Goal: Information Seeking & Learning: Learn about a topic

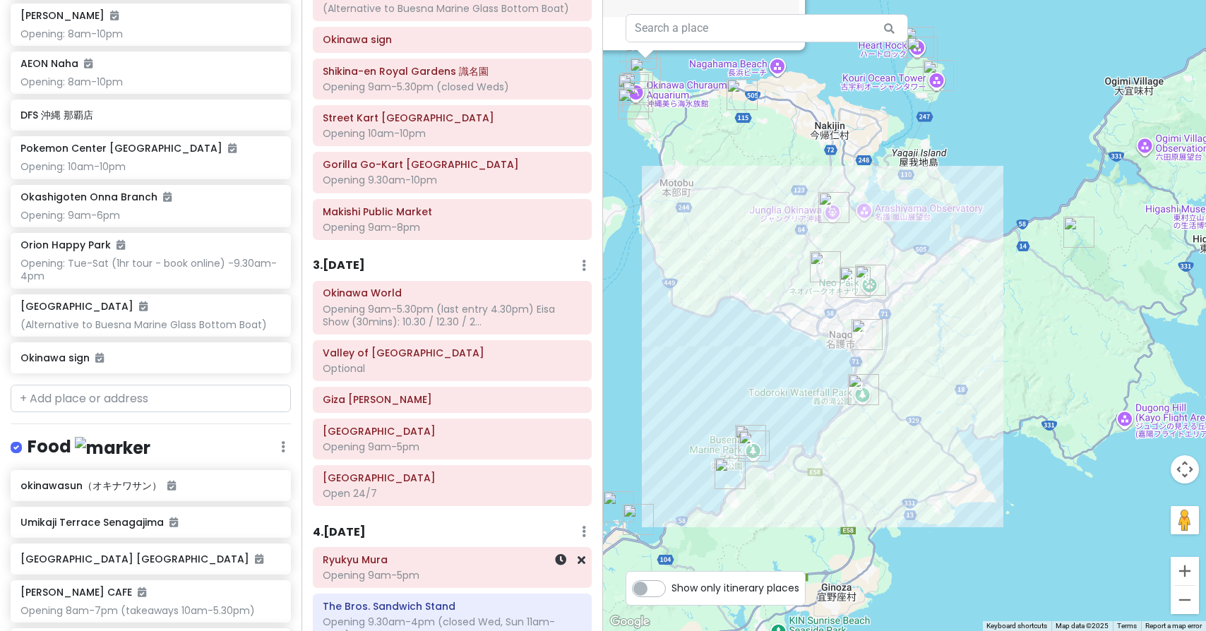
scroll to position [454, 0]
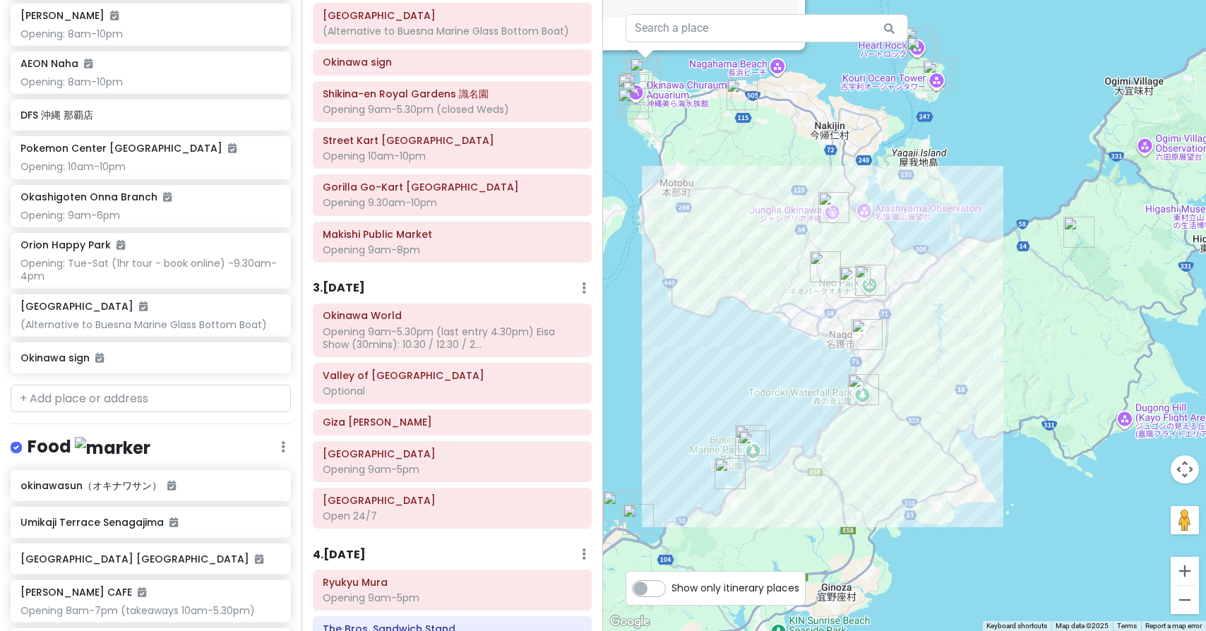
click at [364, 283] on h6 "3 . [DATE]" at bounding box center [339, 288] width 52 height 15
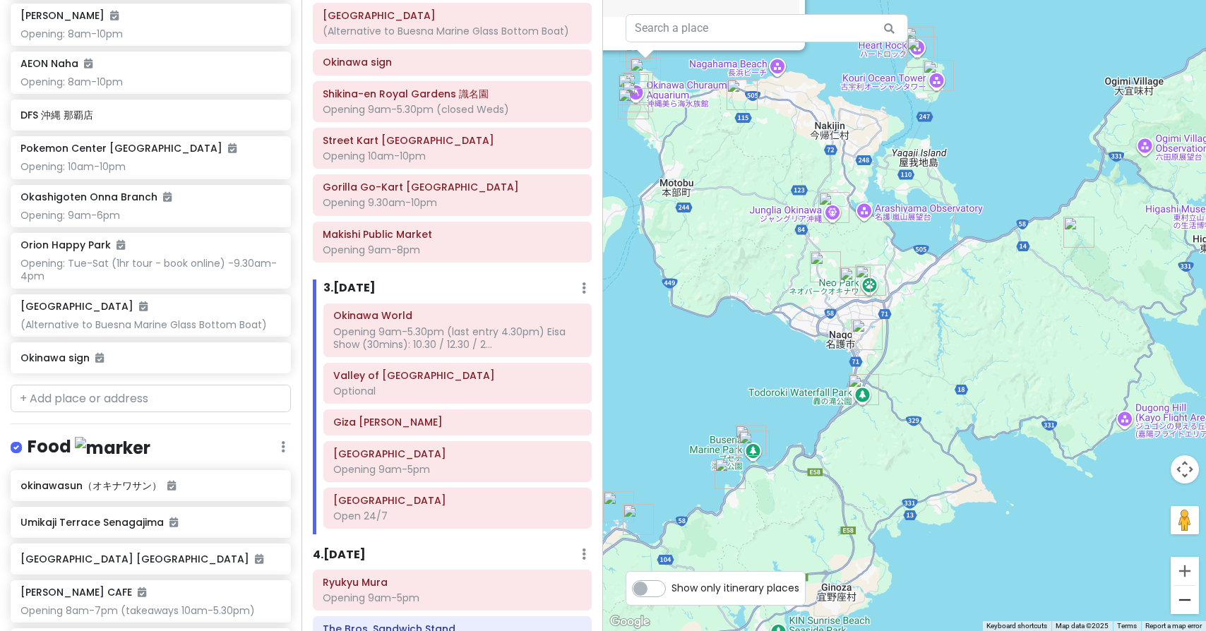
click at [1190, 601] on button "Zoom out" at bounding box center [1185, 600] width 28 height 28
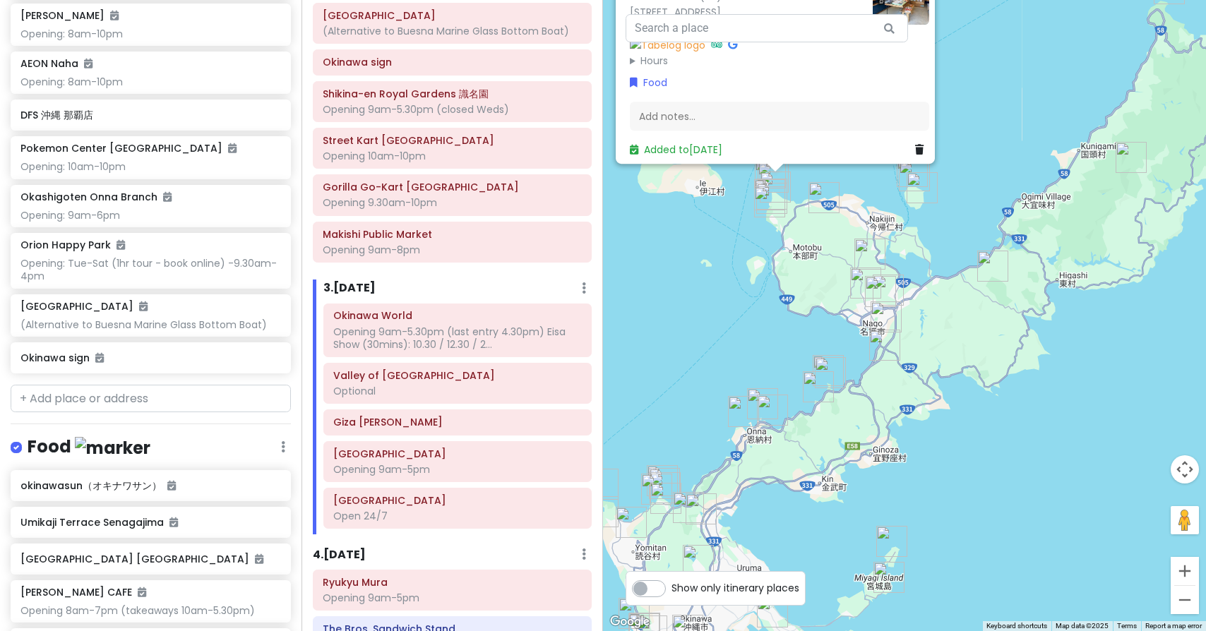
click at [1190, 601] on button "Zoom out" at bounding box center [1185, 600] width 28 height 28
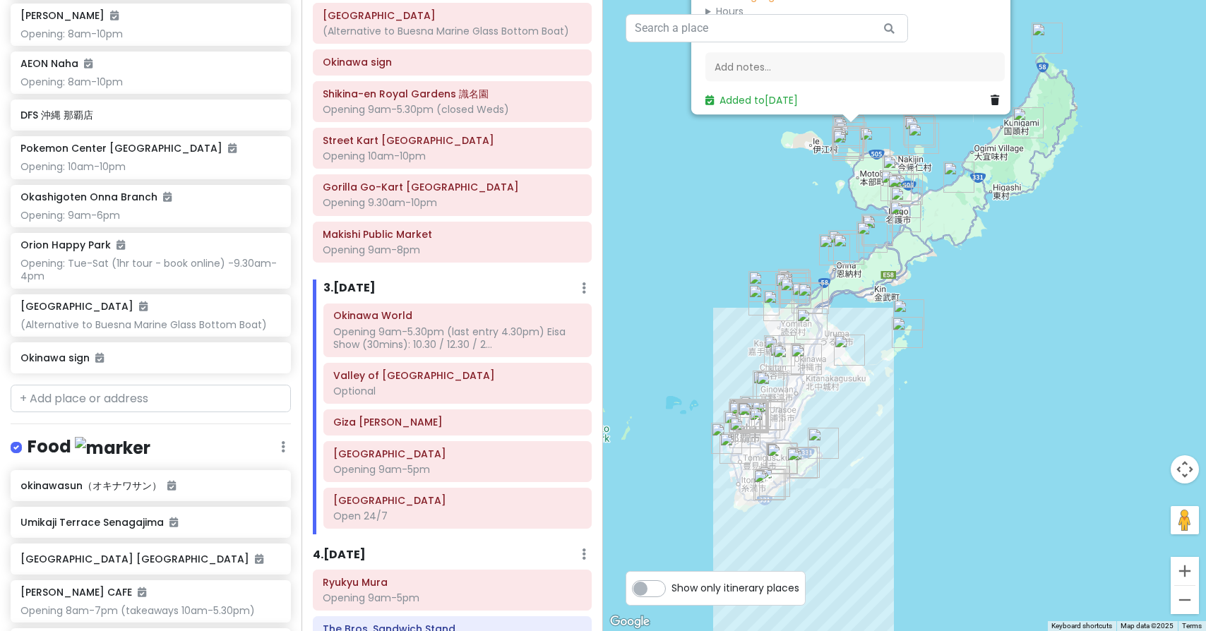
drag, startPoint x: 939, startPoint y: 428, endPoint x: 950, endPoint y: 261, distance: 167.1
click at [950, 261] on div "okinawasun（オキナワサン） 4.3 (110) 224 Bise, [GEOGRAPHIC_DATA], [GEOGRAPHIC_DATA], [G…" at bounding box center [904, 315] width 603 height 631
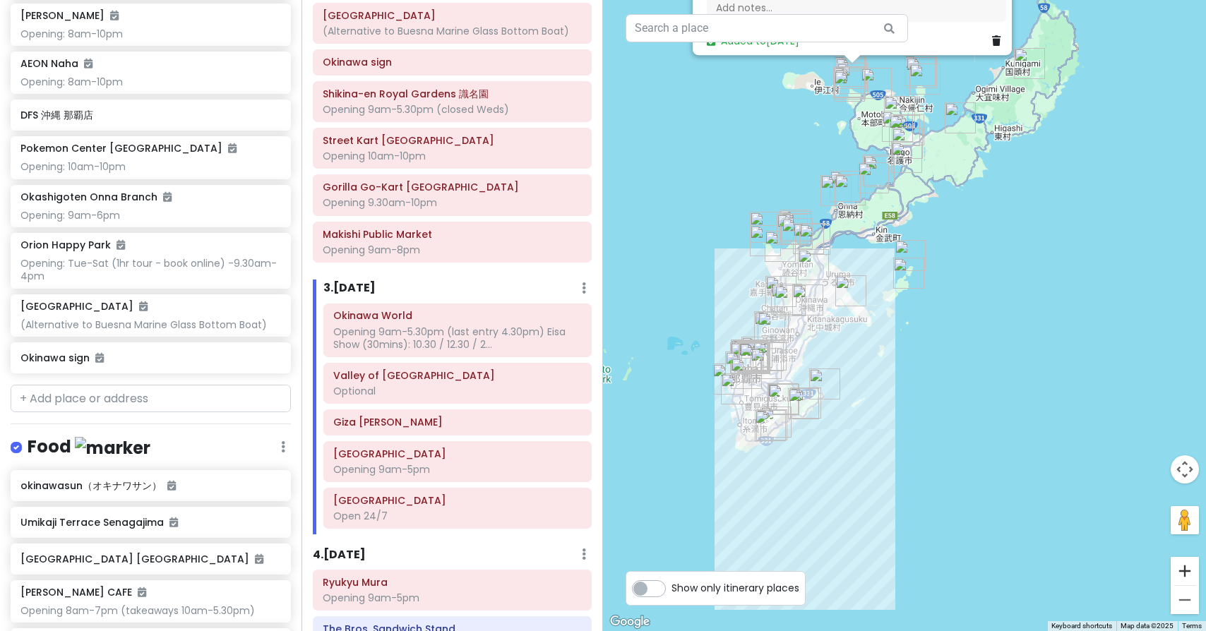
click at [1191, 574] on button "Zoom in" at bounding box center [1185, 571] width 28 height 28
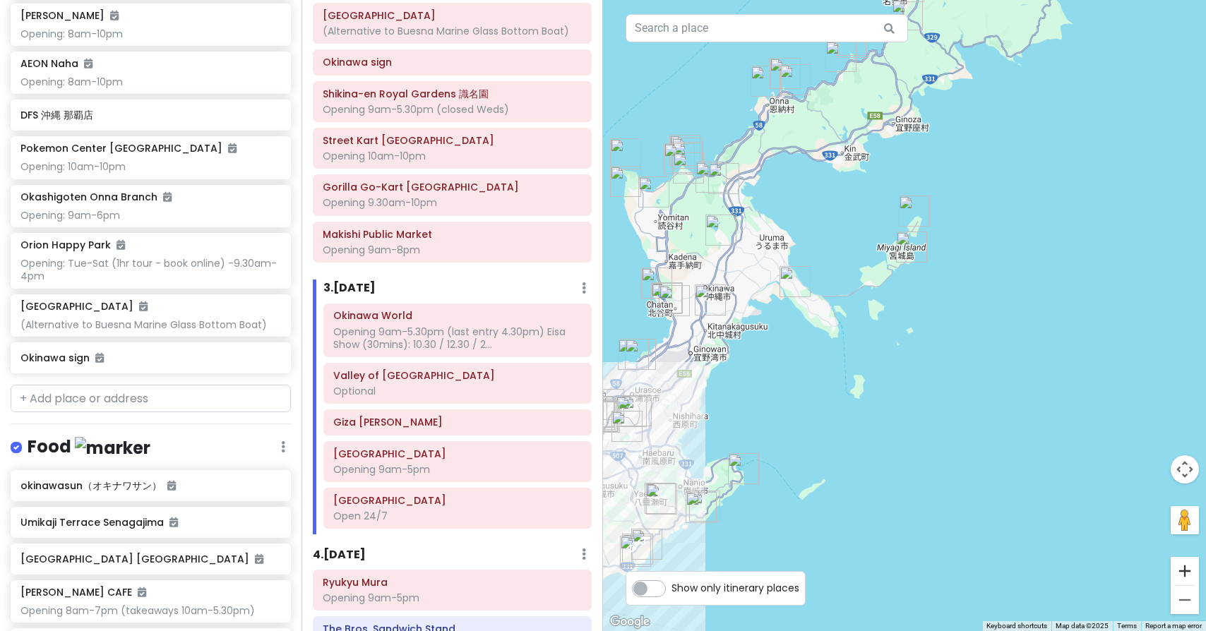
click at [1191, 573] on button "Zoom in" at bounding box center [1185, 571] width 28 height 28
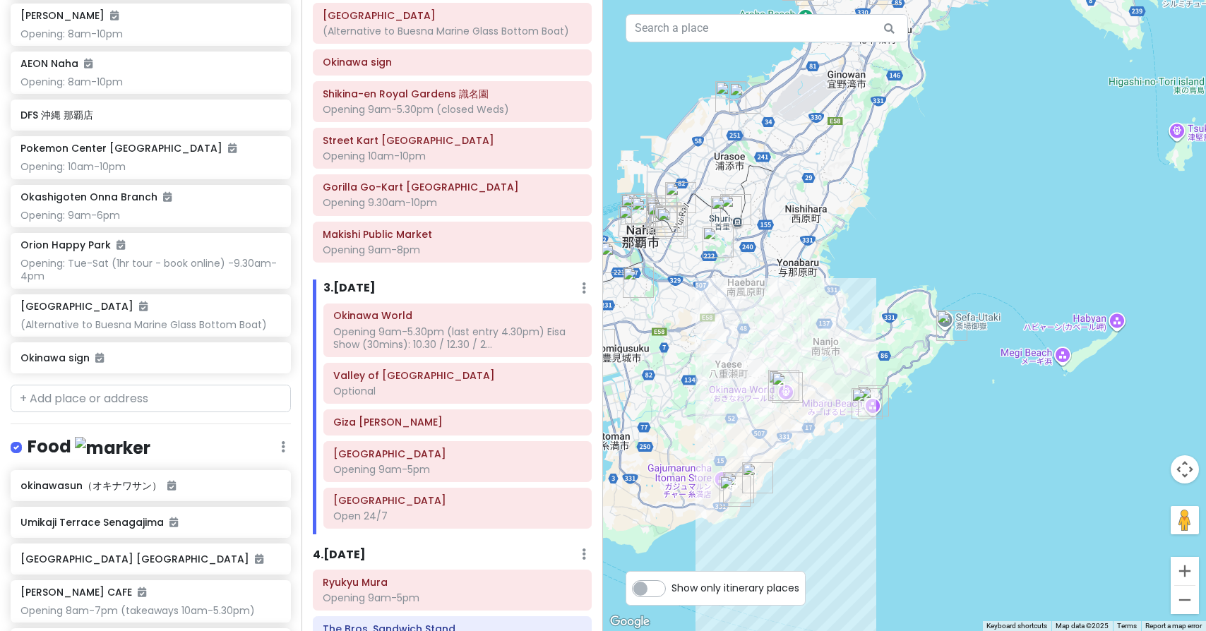
drag, startPoint x: 814, startPoint y: 511, endPoint x: 1186, endPoint y: 198, distance: 486.3
click at [1189, 575] on button "Zoom in" at bounding box center [1185, 571] width 28 height 28
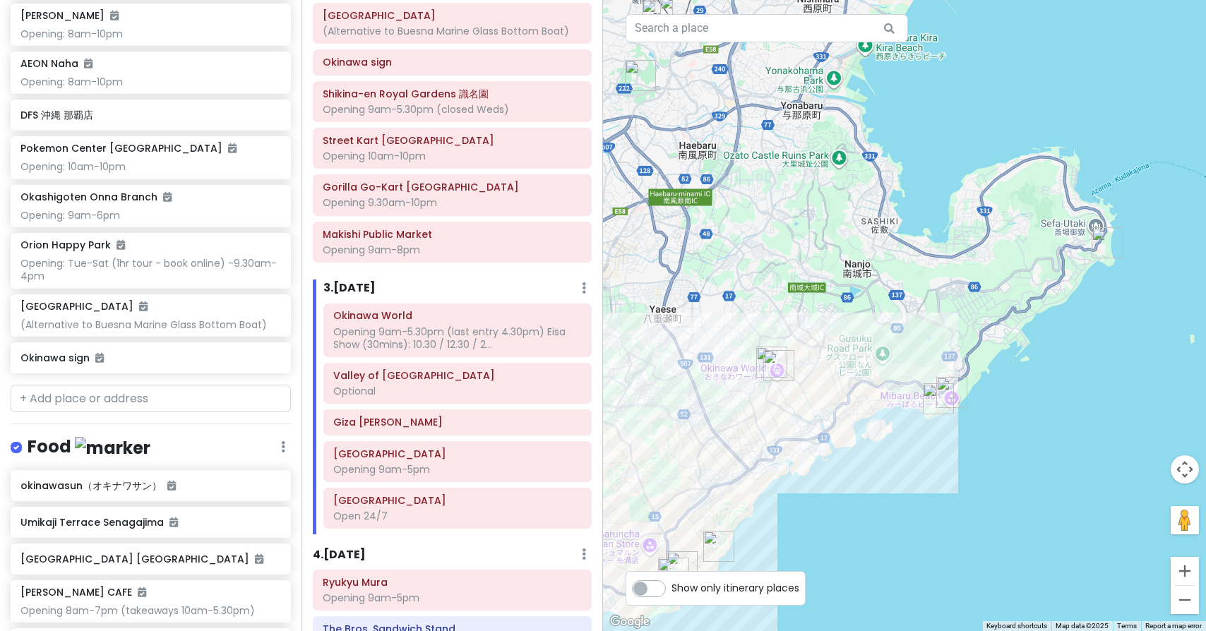
drag, startPoint x: 973, startPoint y: 525, endPoint x: 1085, endPoint y: 415, distance: 156.8
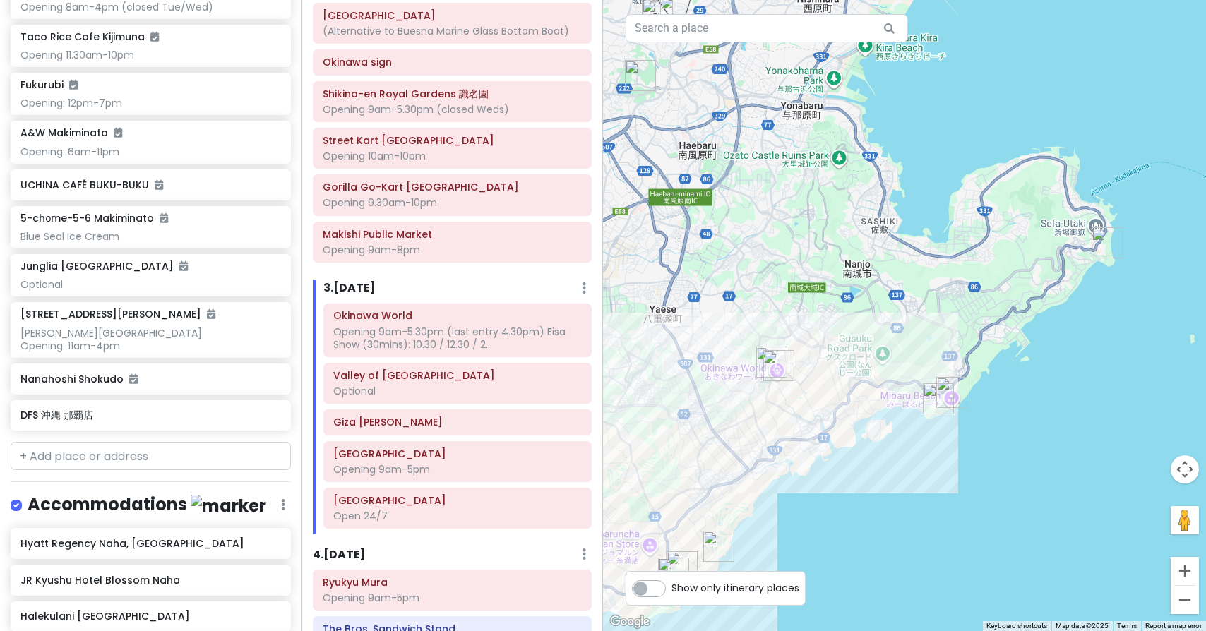
scroll to position [3344, 0]
click at [128, 441] on input "text" at bounding box center [151, 455] width 280 height 28
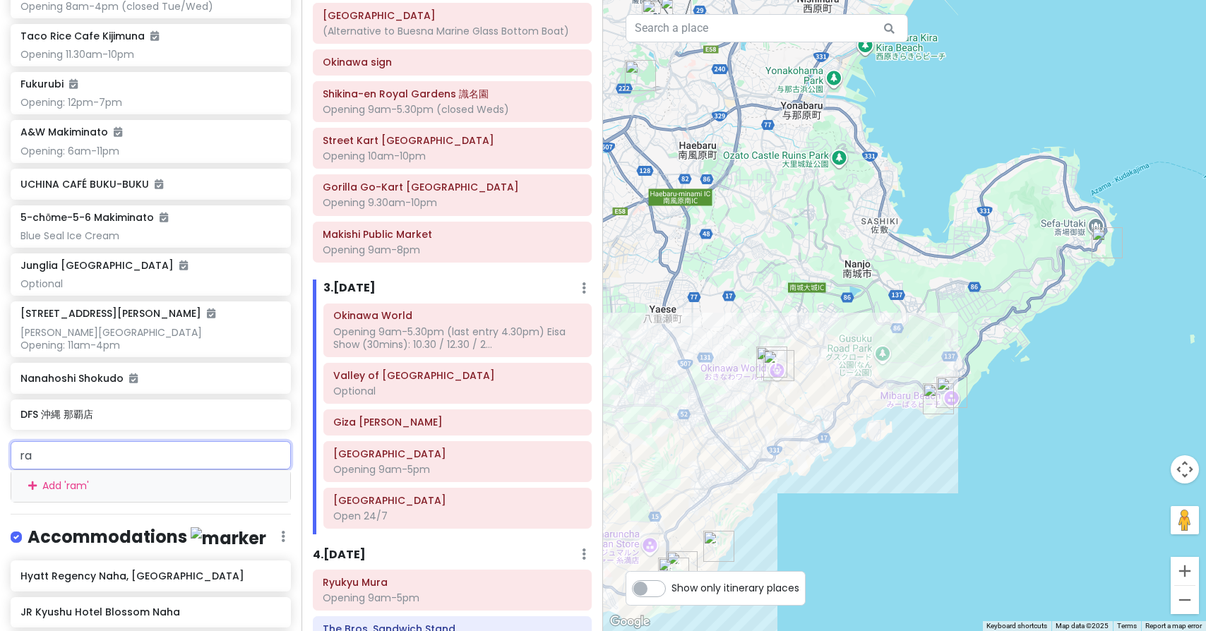
type input "r"
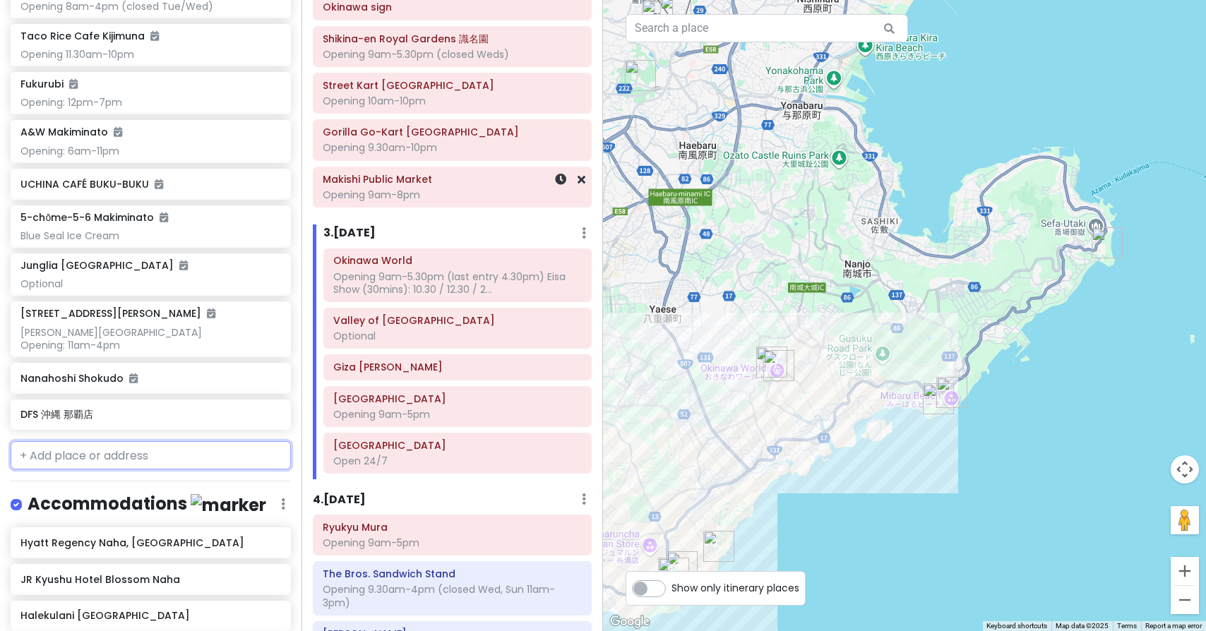
scroll to position [515, 0]
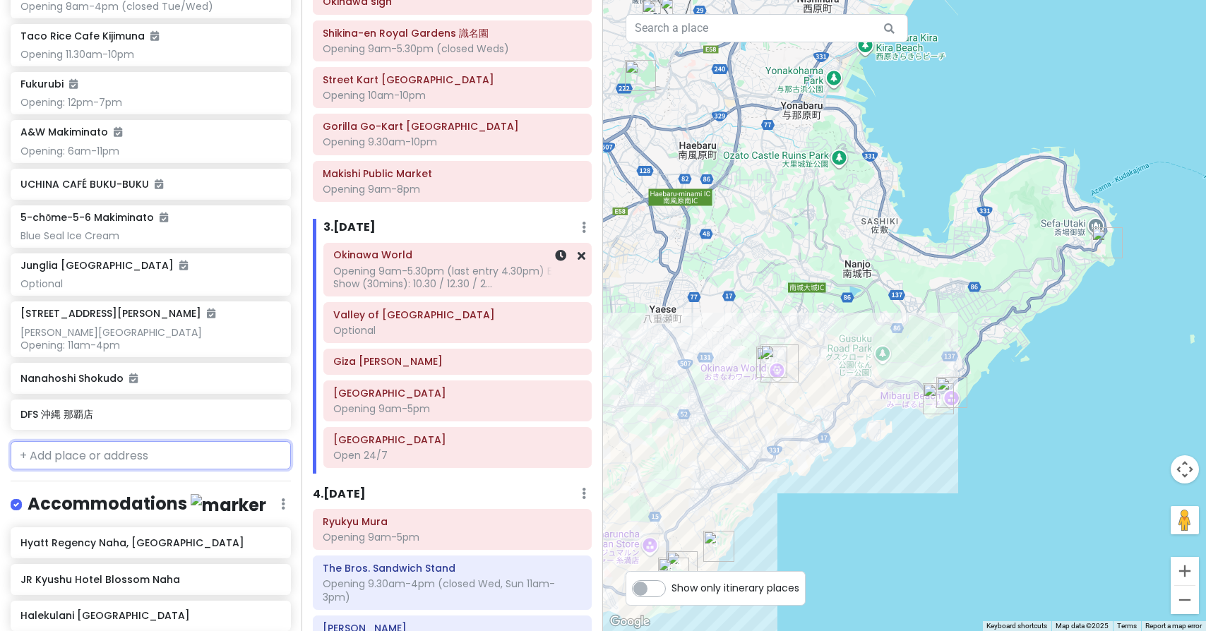
click at [434, 273] on div "Opening 9am-5.30pm (last entry 4.30pm) Eisa Show (30mins): 10.30 / 12.30 / 2..." at bounding box center [457, 277] width 249 height 25
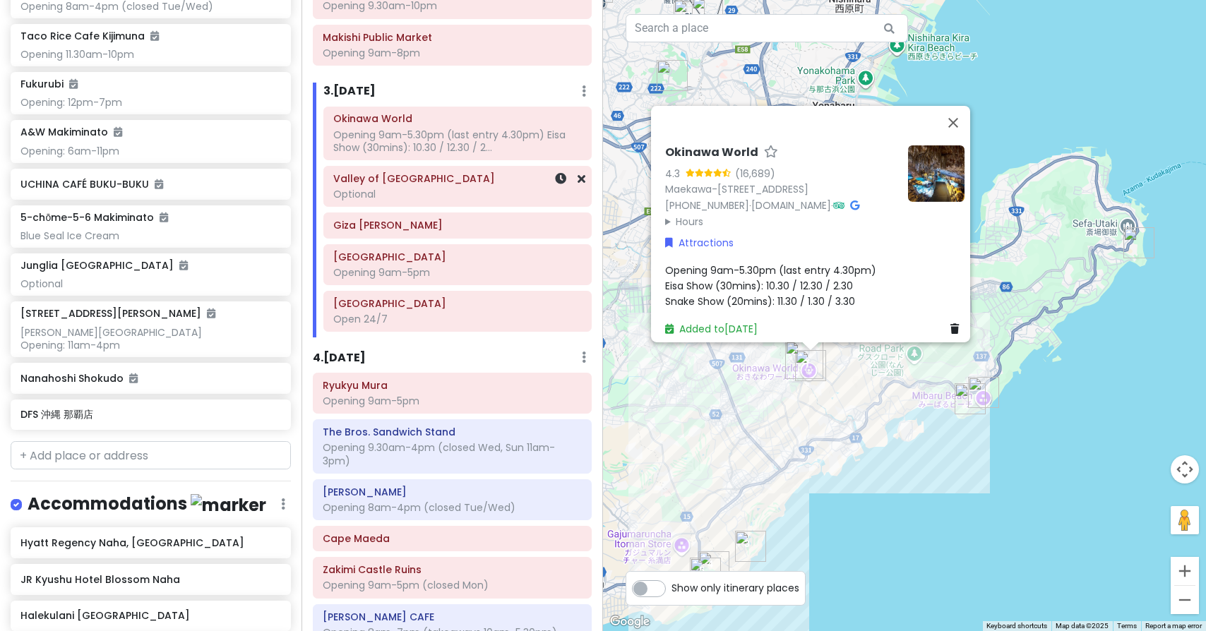
scroll to position [667, 0]
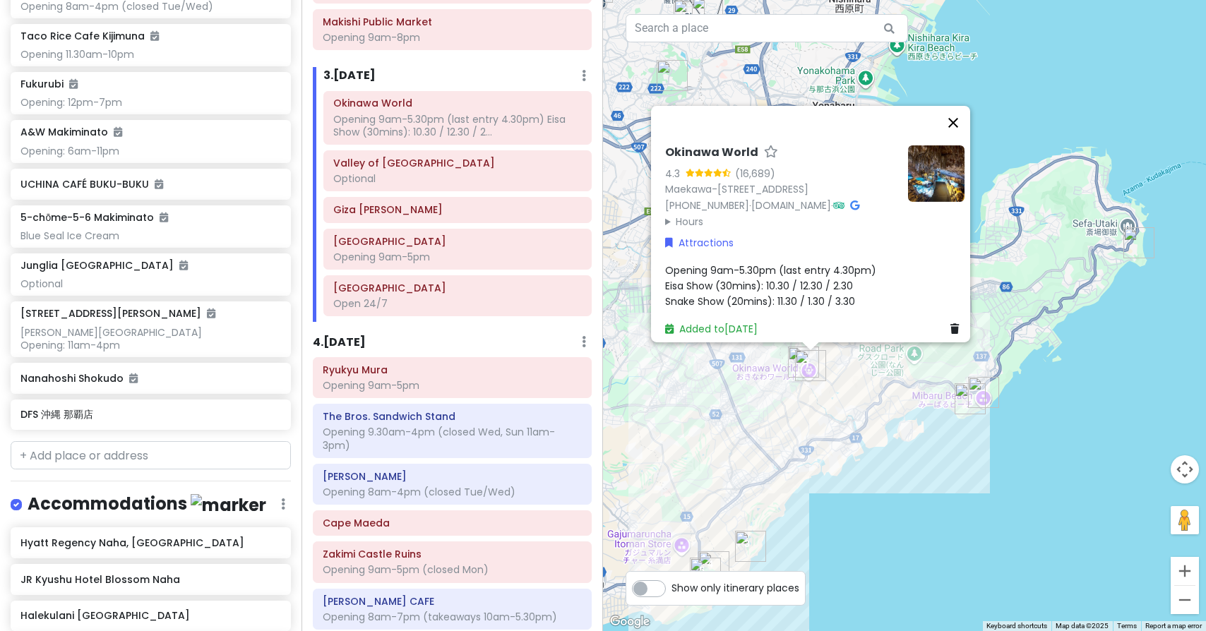
click at [965, 106] on button "Close" at bounding box center [954, 123] width 34 height 34
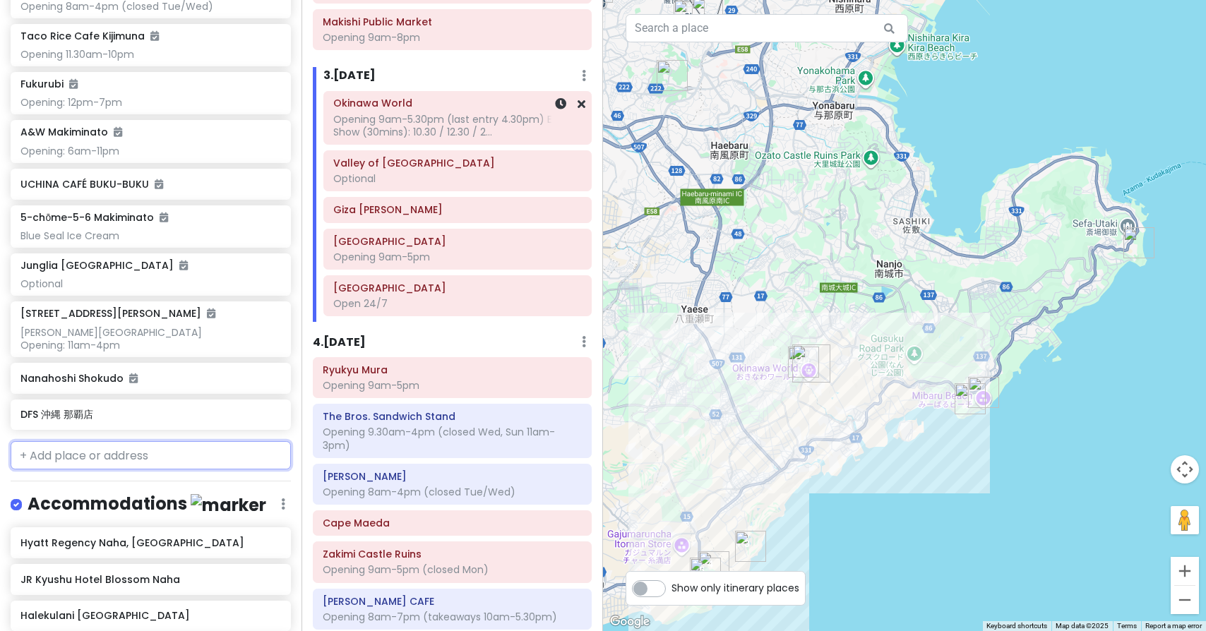
click at [468, 126] on div "Opening 9am-5.30pm (last entry 4.30pm) Eisa Show (30mins): 10.30 / 12.30 / 2..." at bounding box center [457, 125] width 249 height 25
